Goal: Task Accomplishment & Management: Complete application form

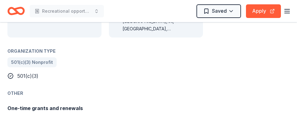
scroll to position [425, 0]
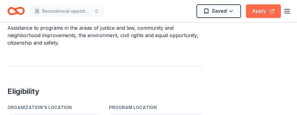
click at [267, 14] on button "Apply" at bounding box center [263, 11] width 35 height 14
click at [261, 12] on button "Apply" at bounding box center [263, 11] width 35 height 14
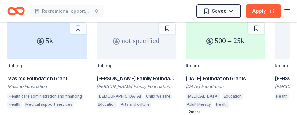
scroll to position [1207, 0]
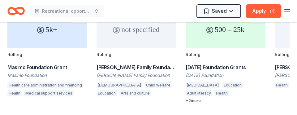
drag, startPoint x: 10, startPoint y: 112, endPoint x: 277, endPoint y: 101, distance: 266.7
click at [205, 63] on div "[DATE] Foundation Grants" at bounding box center [225, 66] width 79 height 7
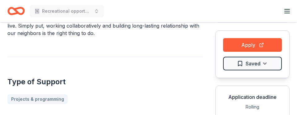
scroll to position [51, 0]
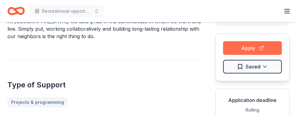
click at [239, 44] on button "Apply" at bounding box center [252, 48] width 59 height 14
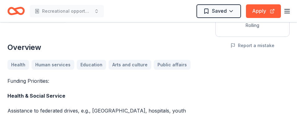
scroll to position [139, 0]
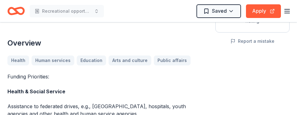
click at [287, 12] on icon "button" at bounding box center [286, 10] width 7 height 7
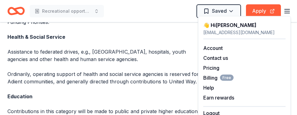
scroll to position [269, 0]
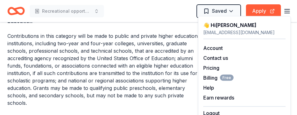
click at [159, 14] on div "Recreational opportunities foe children and individuals with disabilities Saved…" at bounding box center [148, 11] width 282 height 15
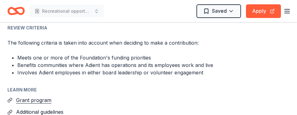
scroll to position [1042, 0]
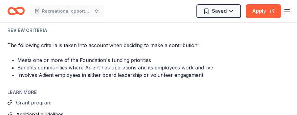
click at [40, 98] on button "Grant program" at bounding box center [33, 102] width 35 height 8
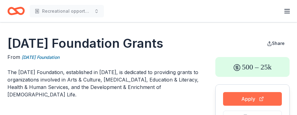
click at [263, 99] on button "Apply" at bounding box center [252, 99] width 59 height 14
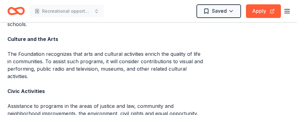
scroll to position [228, 0]
